Goal: Contribute content: Contribute content

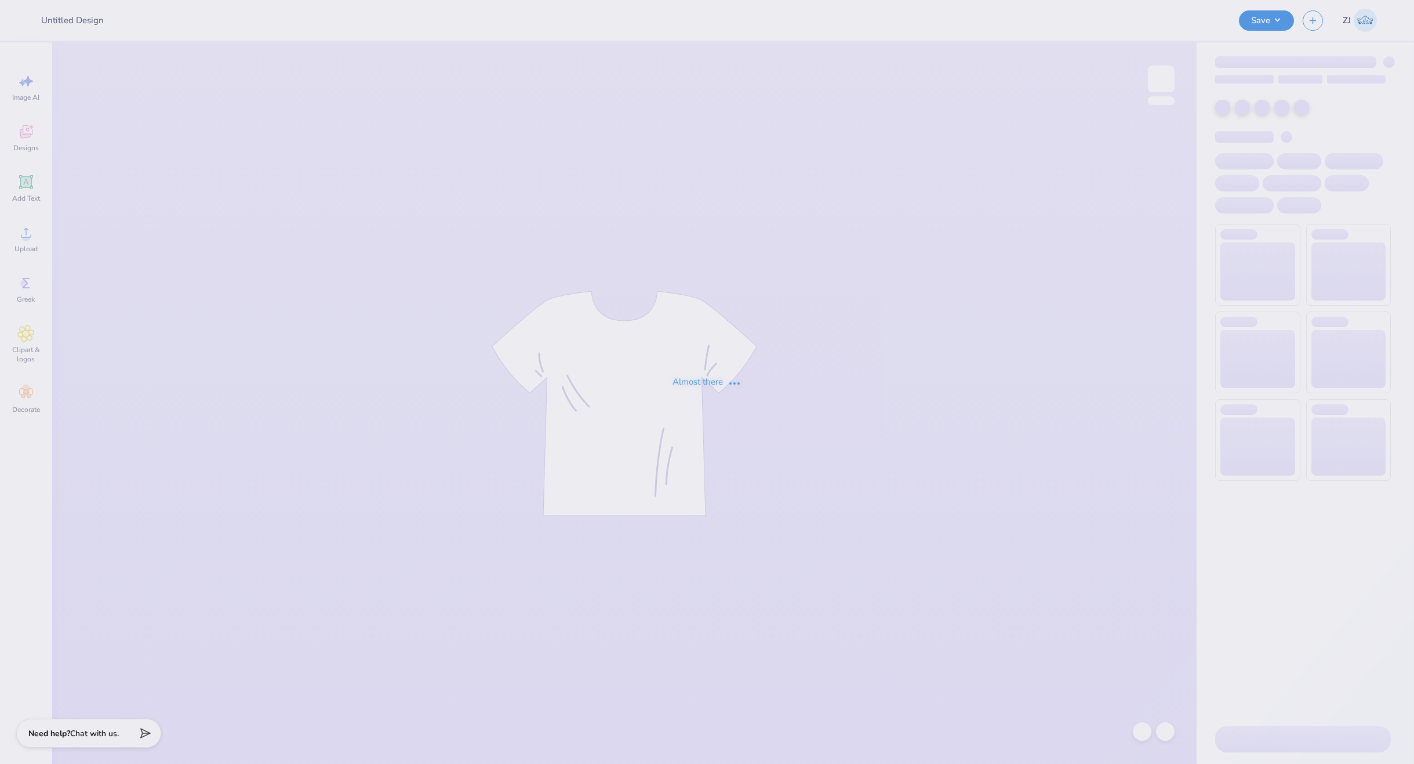
type input "Xform [PERSON_NAME]"
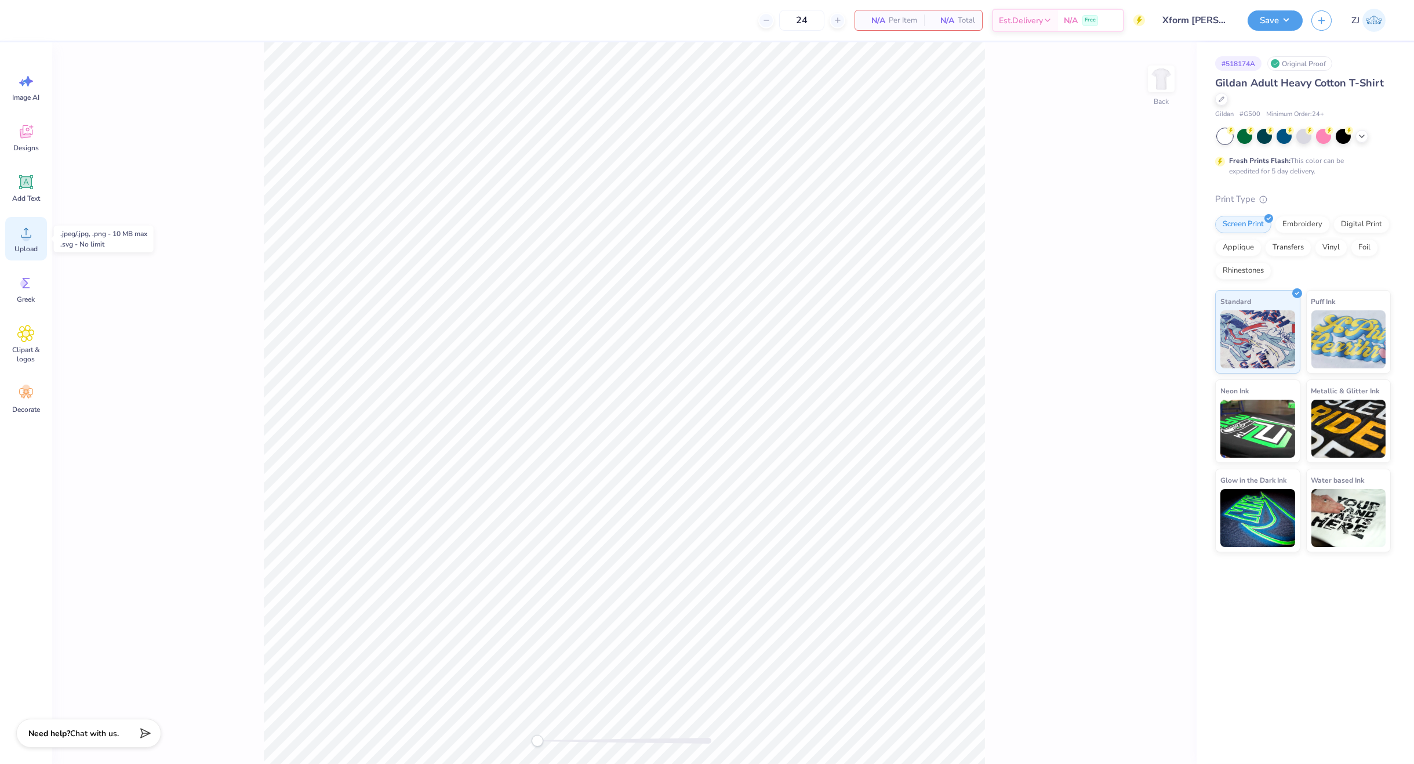
click at [32, 248] on span "Upload" at bounding box center [25, 248] width 23 height 9
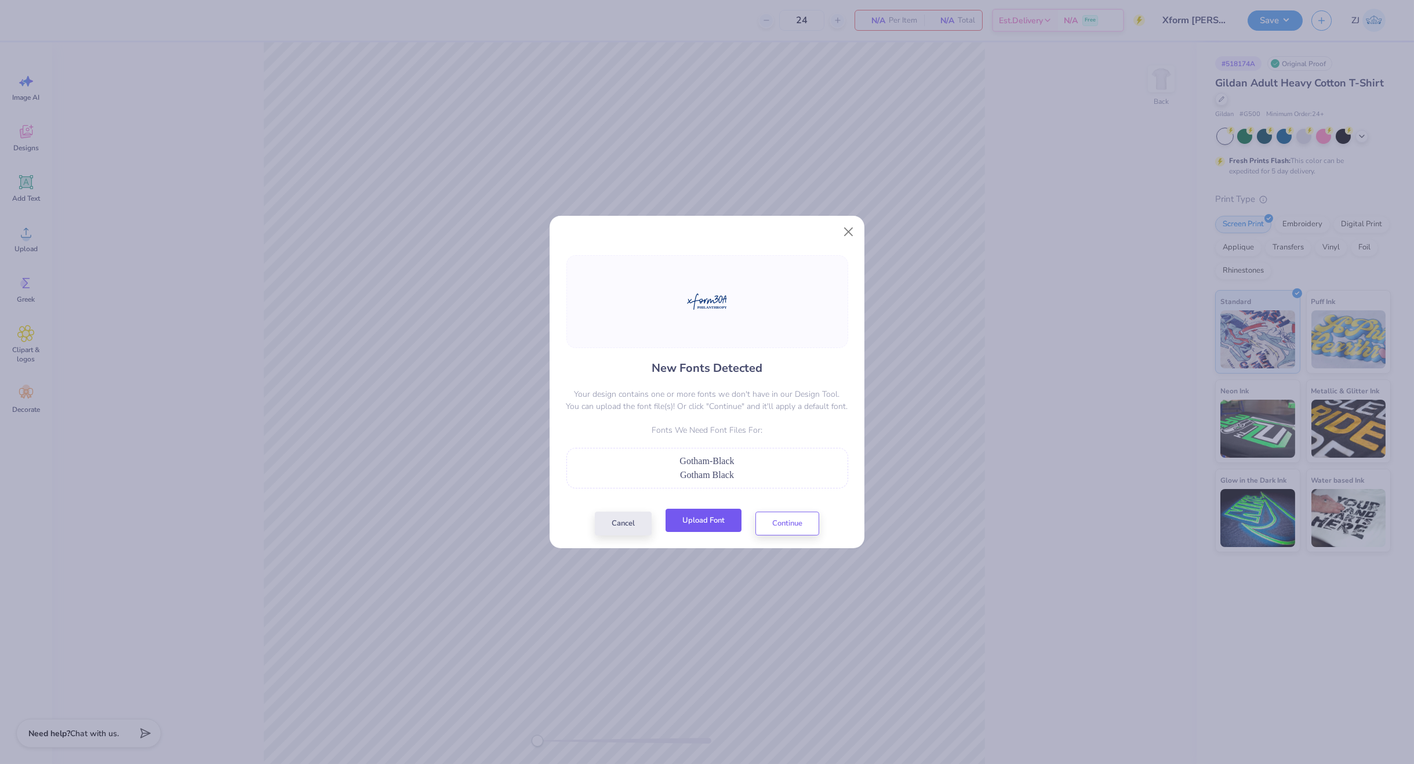
click at [712, 524] on button "Upload Font" at bounding box center [704, 521] width 76 height 24
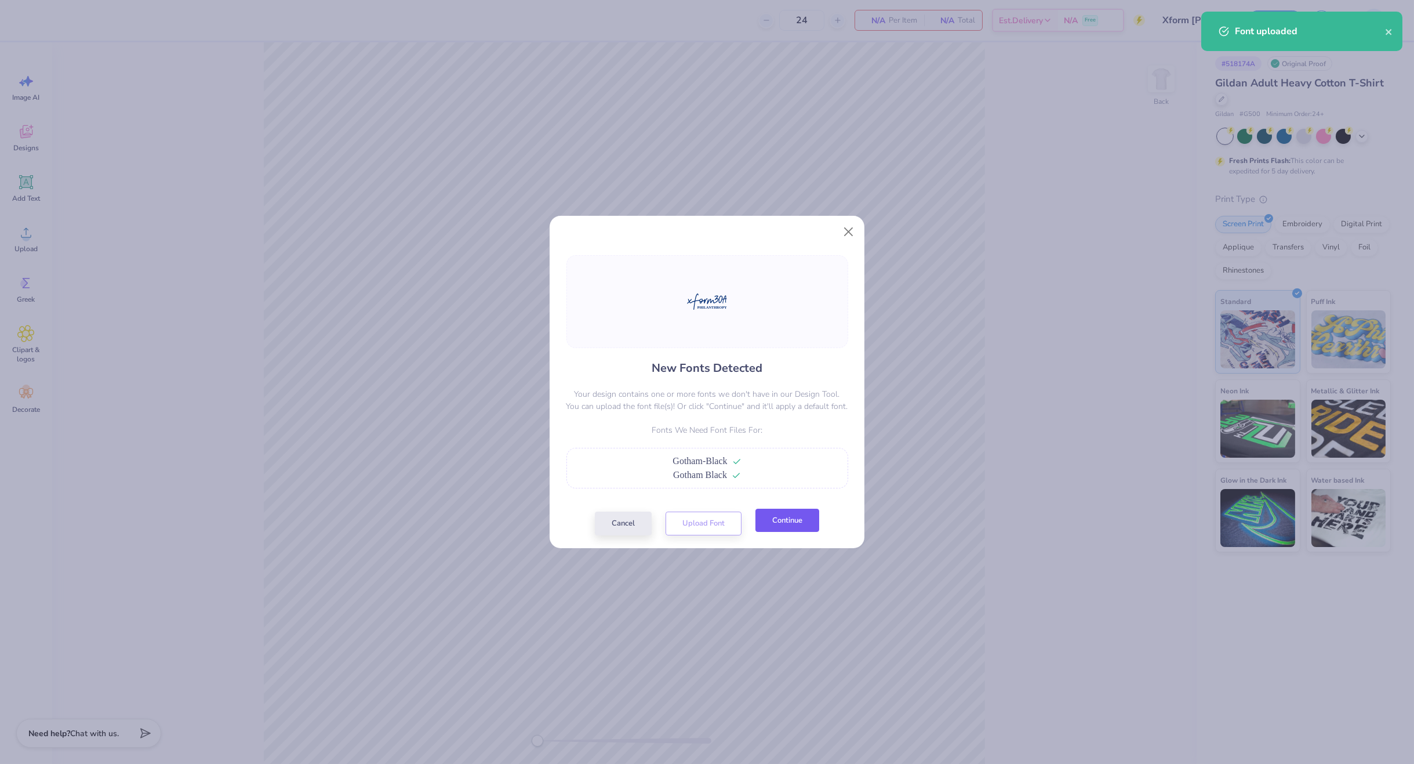
click at [783, 519] on button "Continue" at bounding box center [788, 521] width 64 height 24
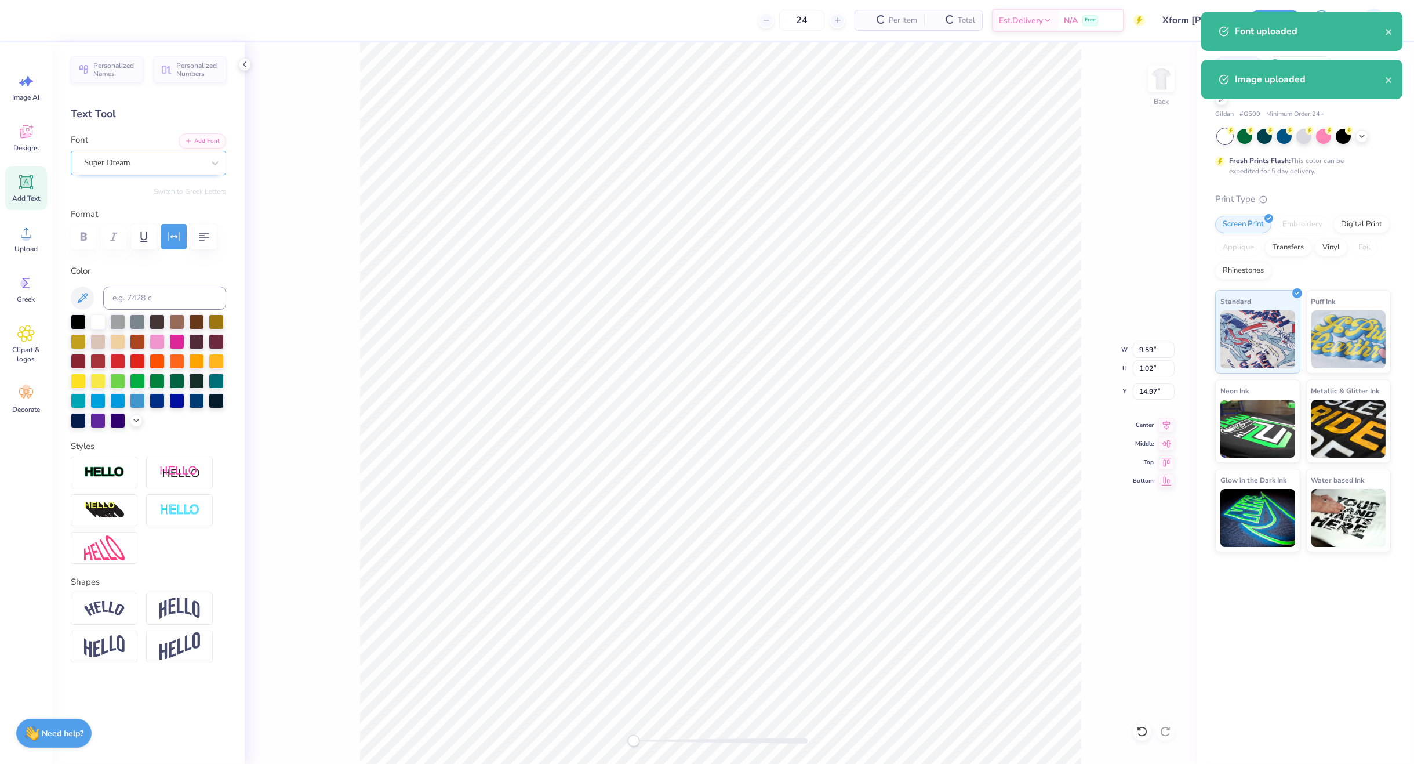
click at [106, 159] on div "Super Dream" at bounding box center [144, 163] width 122 height 18
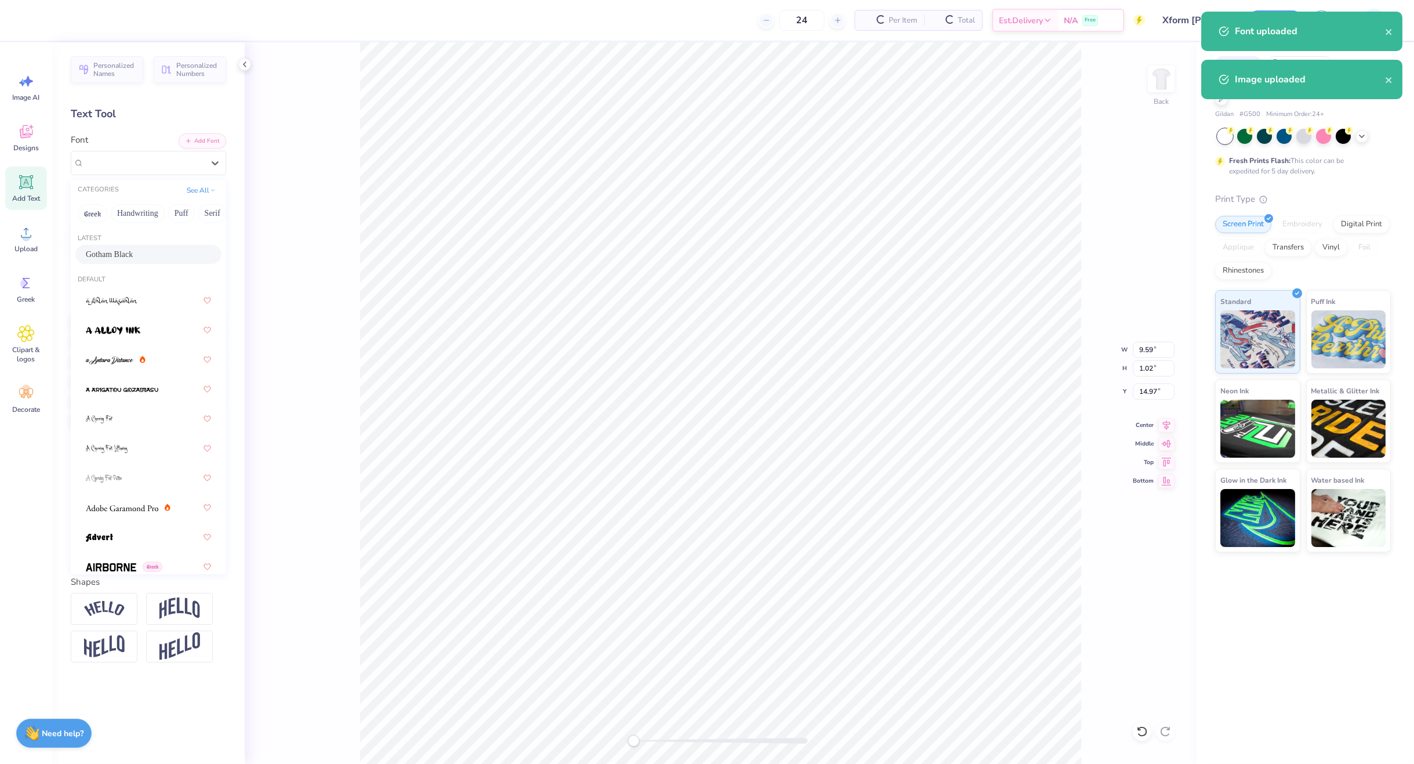
click at [133, 249] on span "Gotham Black" at bounding box center [109, 254] width 47 height 12
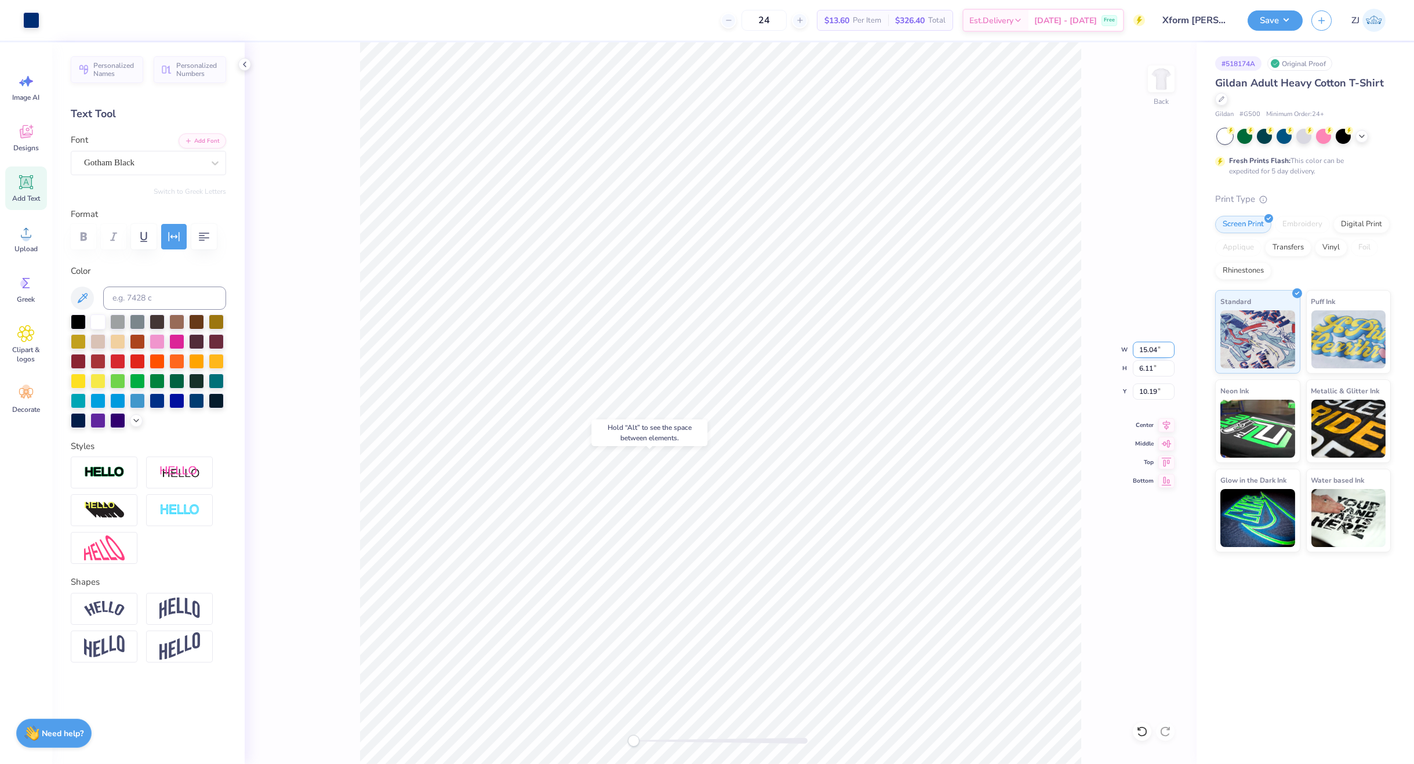
click at [1160, 353] on input "15.04" at bounding box center [1154, 350] width 42 height 16
type input "3.50"
type input "1.42"
type input "12.54"
type input "3.00"
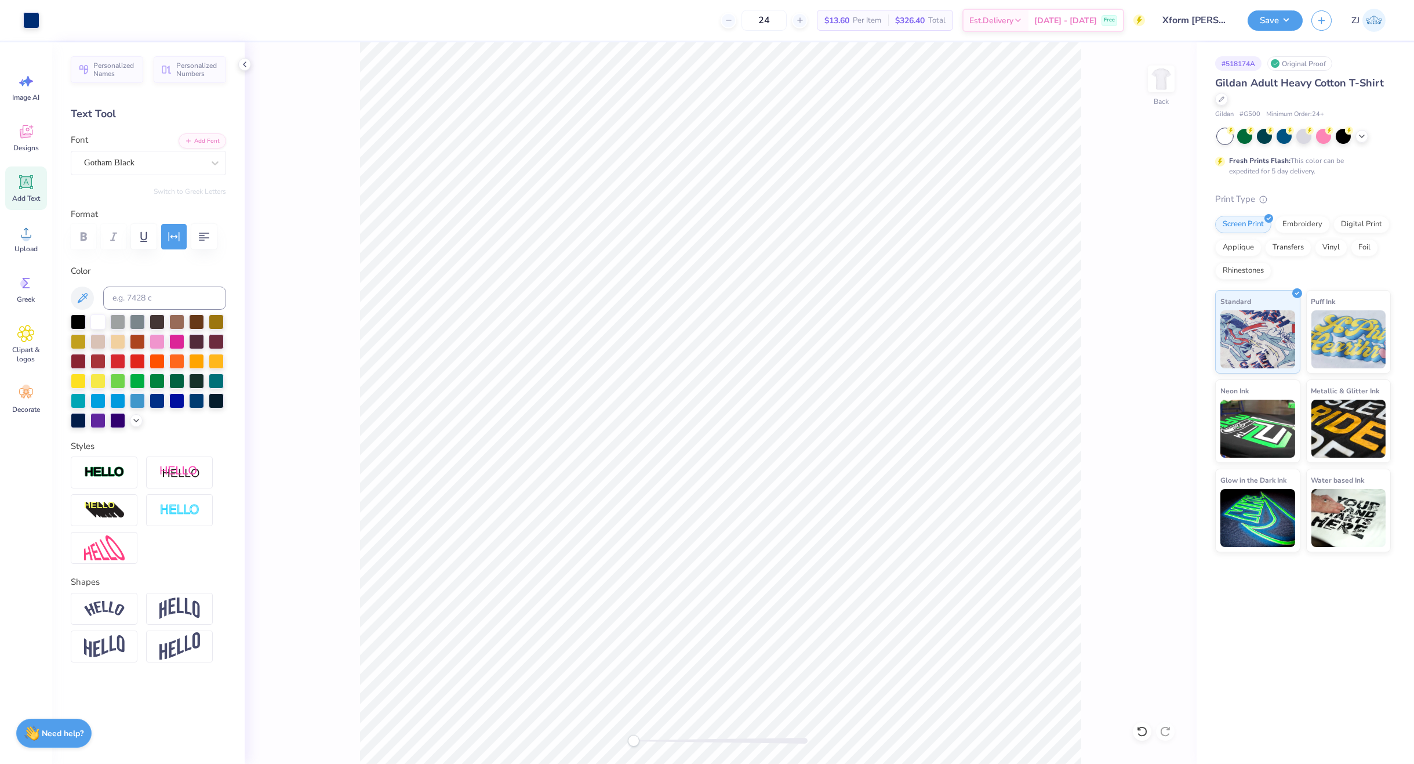
click at [1155, 92] on div at bounding box center [1161, 79] width 27 height 27
click at [32, 249] on span "Upload" at bounding box center [25, 248] width 23 height 9
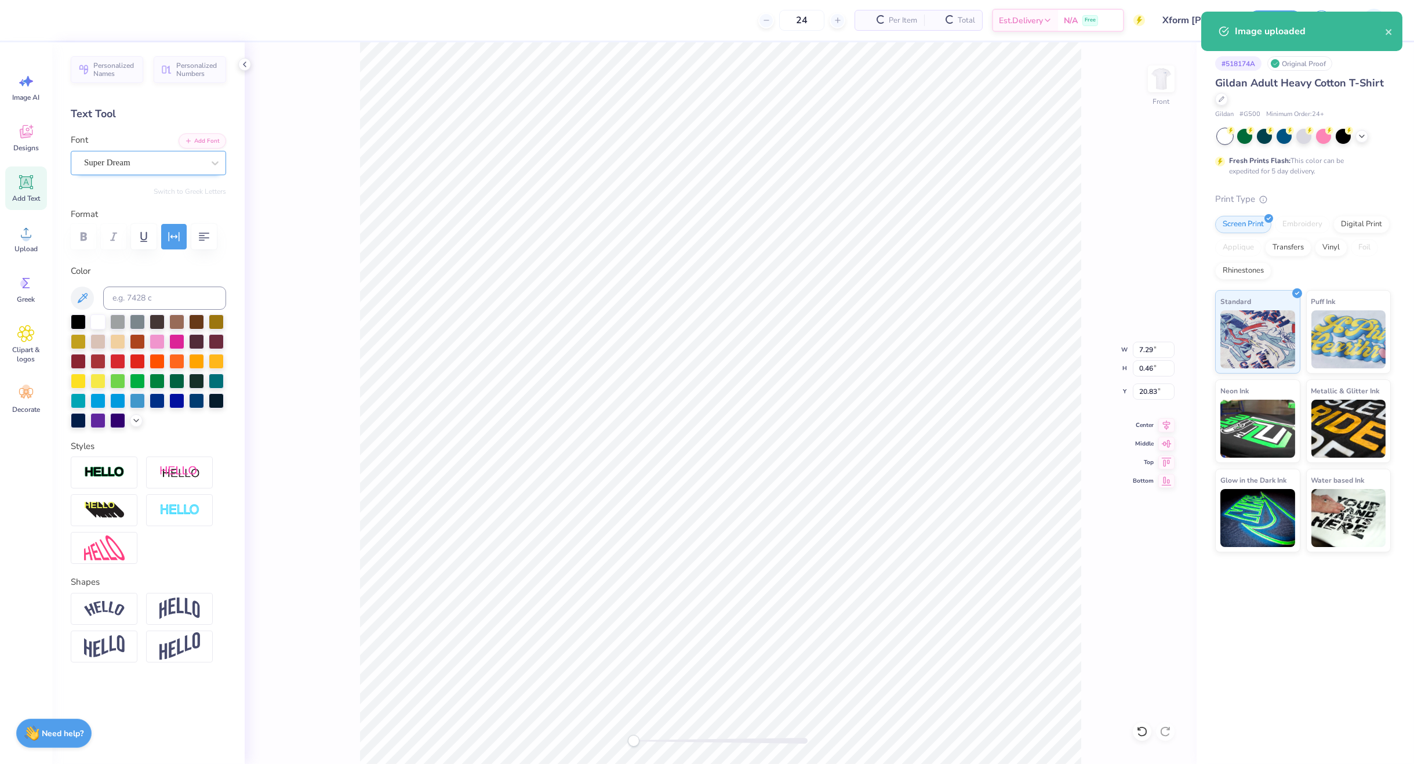
click at [151, 155] on div at bounding box center [143, 163] width 119 height 16
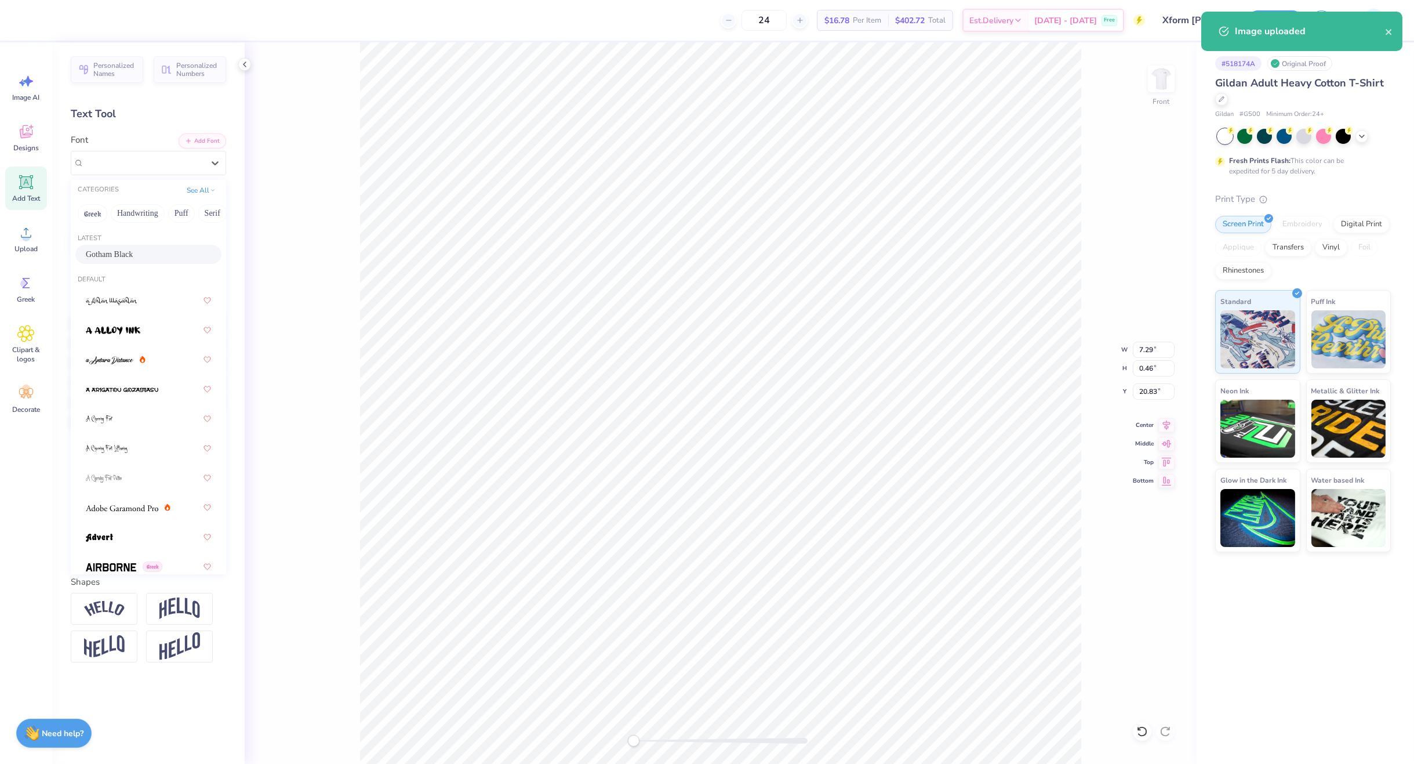
click at [130, 252] on span "Gotham Black" at bounding box center [109, 254] width 47 height 12
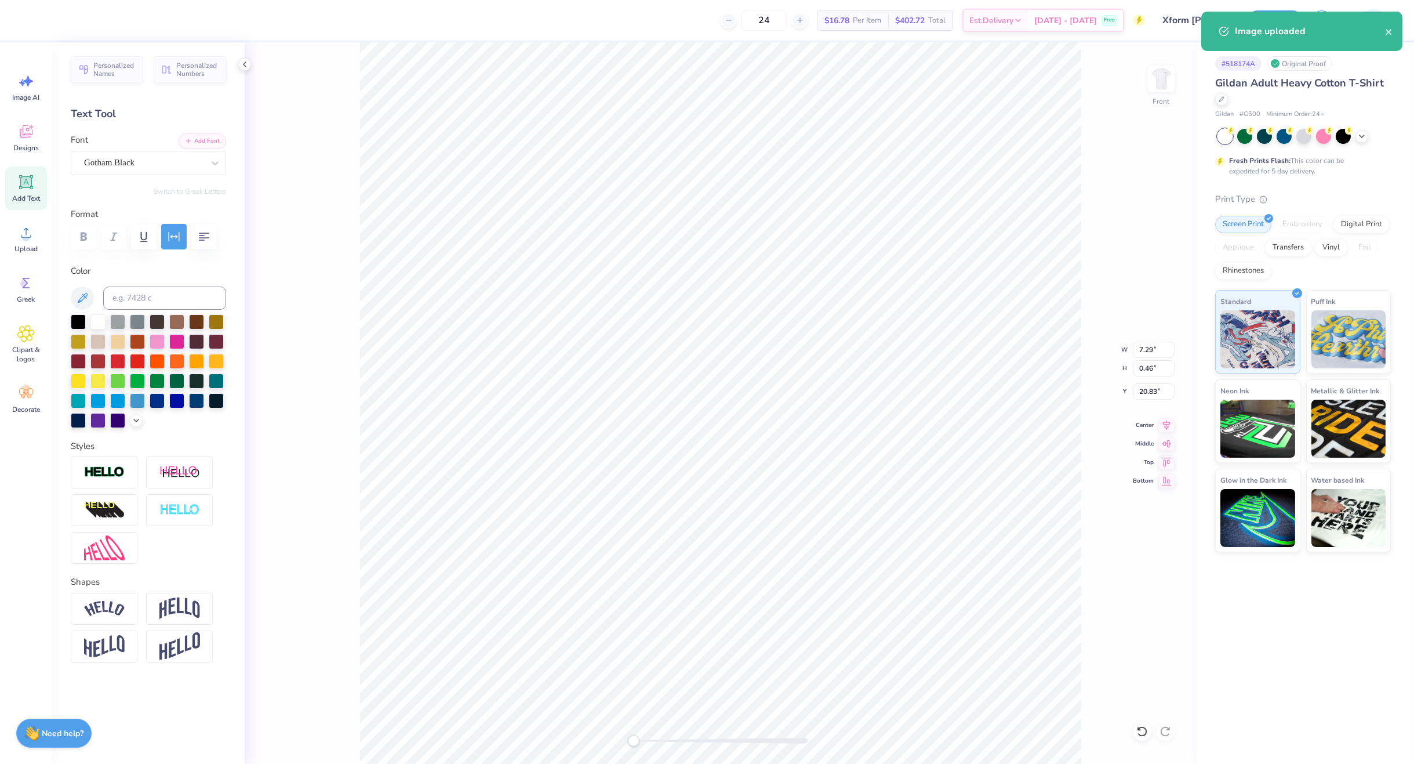
click at [1170, 422] on icon at bounding box center [1167, 425] width 16 height 14
click at [1146, 347] on input "14.65" at bounding box center [1154, 350] width 42 height 16
type input "12.50"
type input "12.04"
click at [1142, 391] on input "8.24" at bounding box center [1154, 391] width 42 height 16
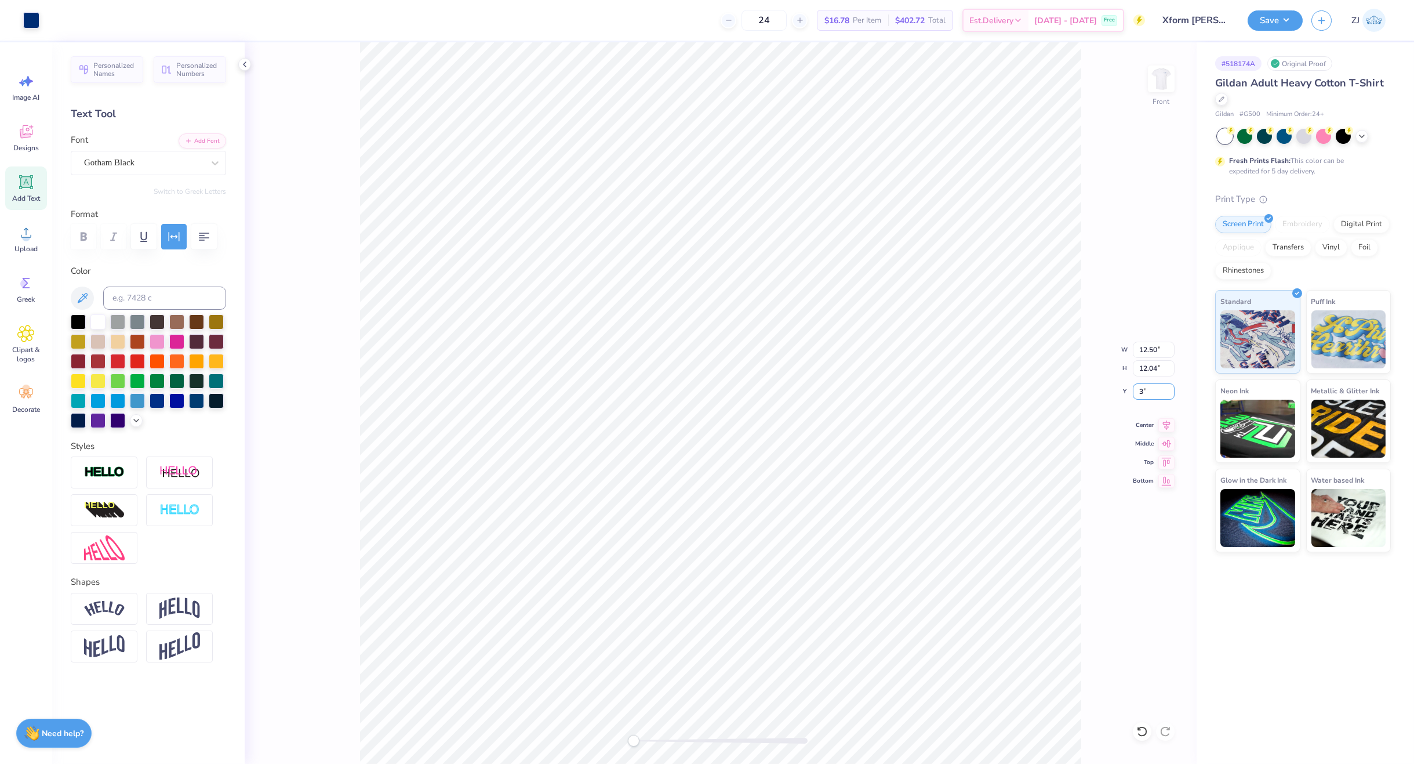
type input "3.00"
click at [1268, 17] on button "Save" at bounding box center [1275, 19] width 55 height 20
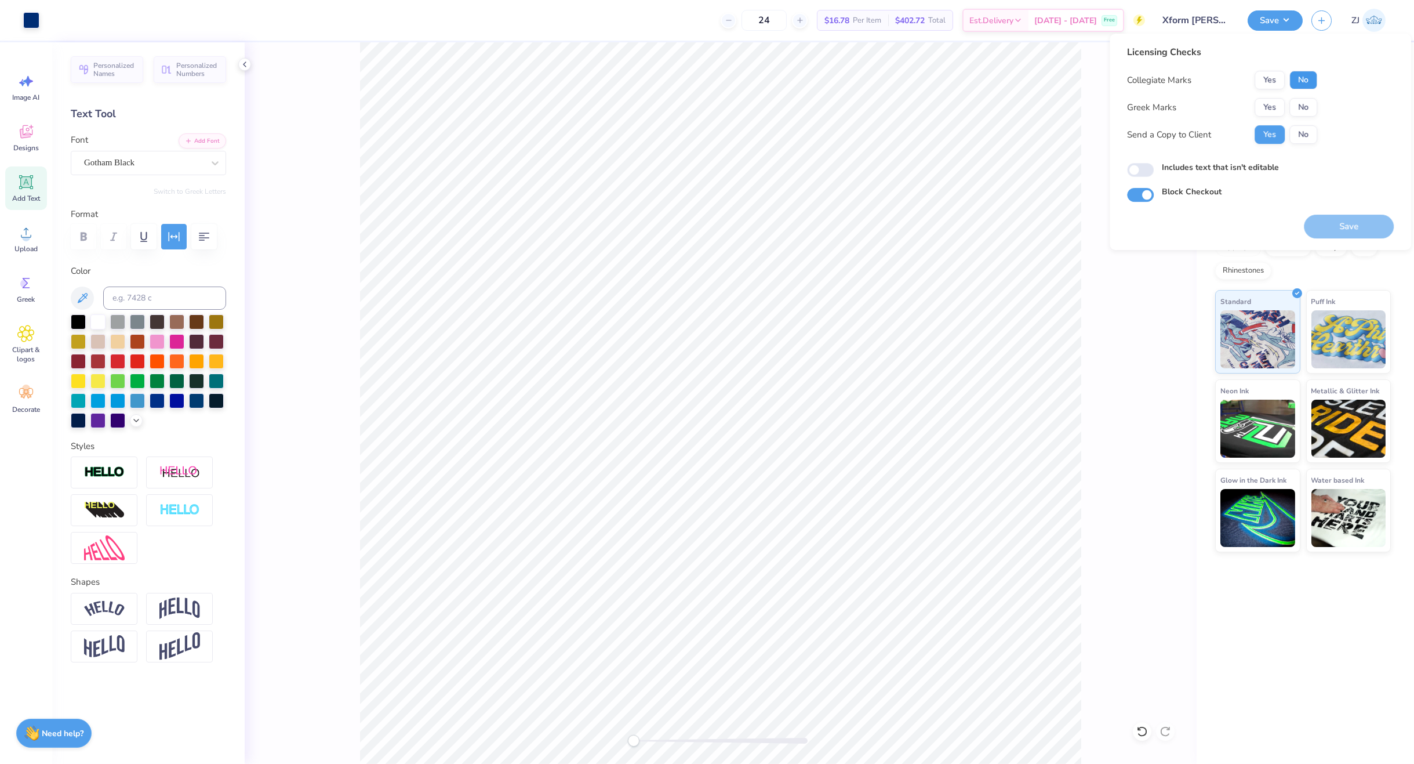
click at [1301, 83] on button "No" at bounding box center [1304, 80] width 28 height 19
click at [1310, 109] on button "No" at bounding box center [1304, 107] width 28 height 19
click at [1149, 166] on input "Includes text that isn't editable" at bounding box center [1140, 170] width 27 height 14
checkbox input "true"
click at [1351, 230] on button "Save" at bounding box center [1349, 227] width 90 height 24
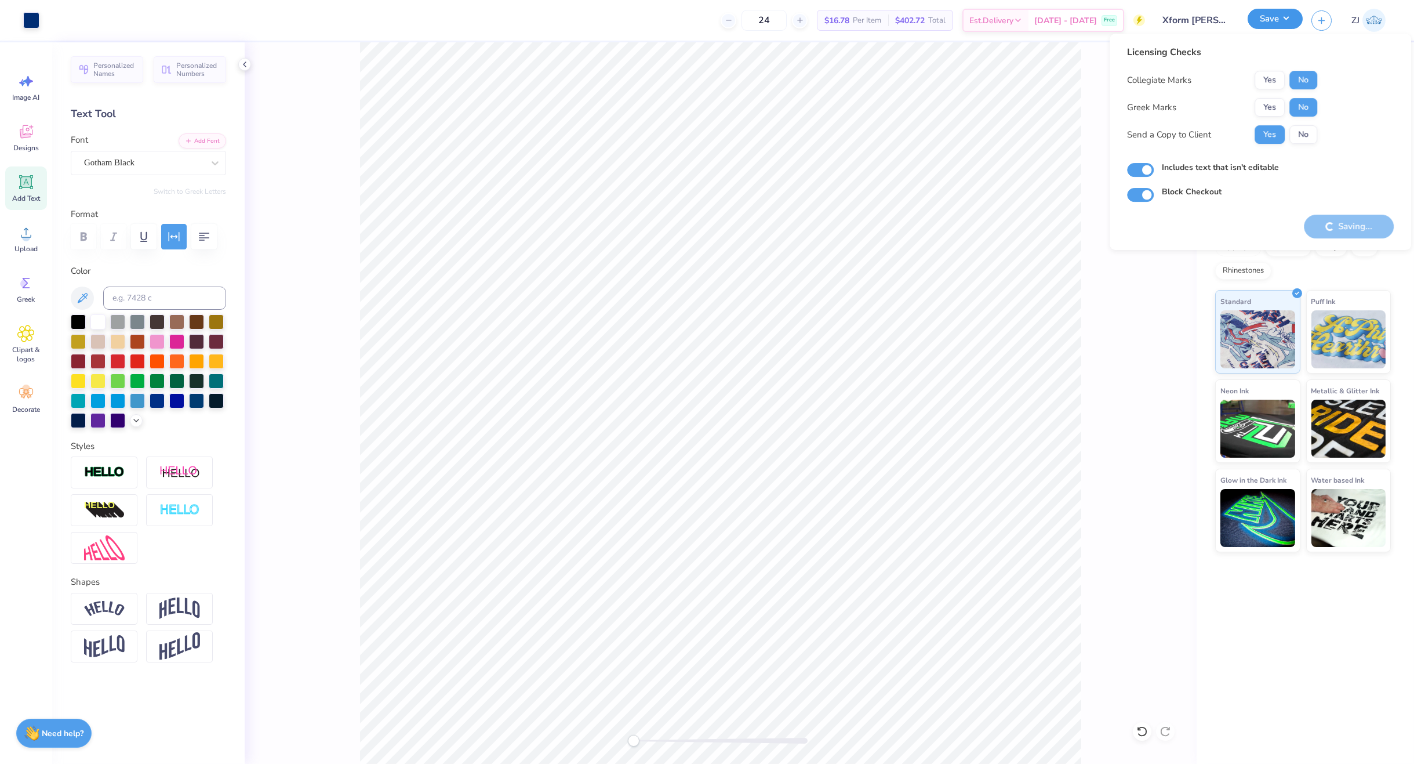
click at [1276, 21] on button "Save" at bounding box center [1275, 19] width 55 height 20
